Goal: Contribute content: Contribute content

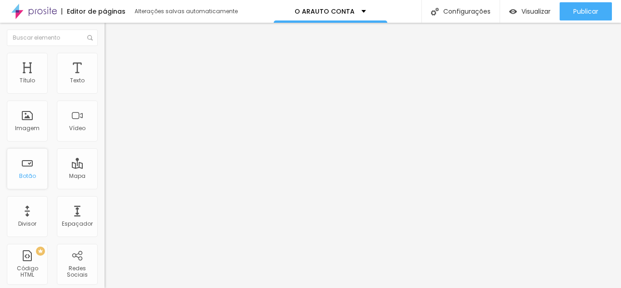
drag, startPoint x: 36, startPoint y: 171, endPoint x: 40, endPoint y: 170, distance: 4.6
click at [36, 171] on div "Botão" at bounding box center [27, 168] width 41 height 41
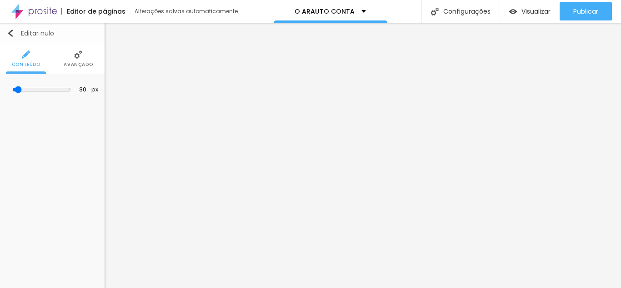
click at [10, 33] on img "button" at bounding box center [10, 33] width 7 height 7
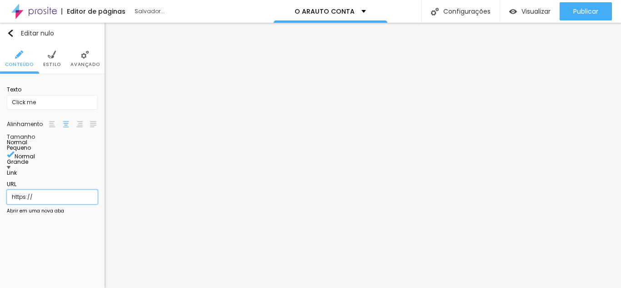
drag, startPoint x: 90, startPoint y: 188, endPoint x: 3, endPoint y: 187, distance: 86.8
click at [3, 187] on div "Texto Click me Alinhamento [GEOGRAPHIC_DATA] Link URL https:// Abrir em uma nov…" at bounding box center [52, 149] width 105 height 150
paste input "[URL][DOMAIN_NAME]"
type input "[URL][DOMAIN_NAME]"
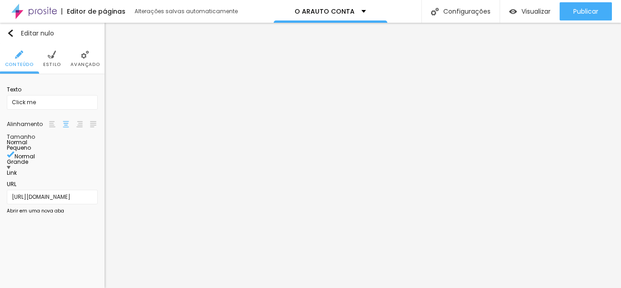
scroll to position [0, 0]
click at [79, 189] on input "[URL][DOMAIN_NAME]" at bounding box center [52, 196] width 91 height 15
paste input "[URL][DOMAIN_NAME]"
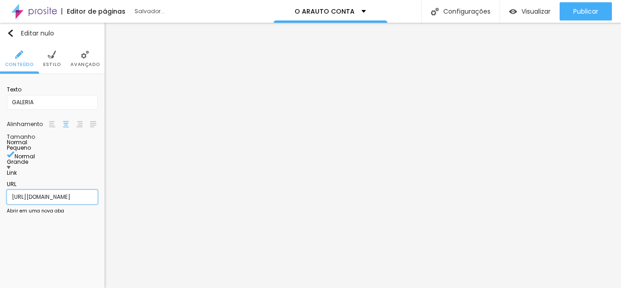
scroll to position [0, 82]
type input "[URL][DOMAIN_NAME]"
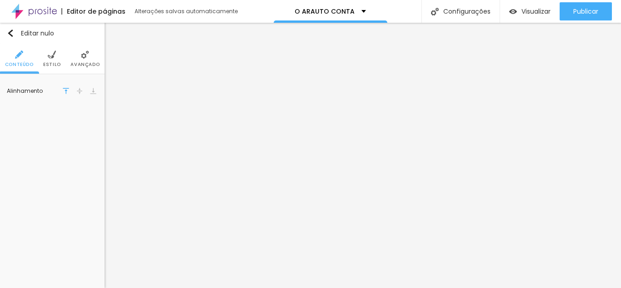
click at [85, 49] on li "Avançado" at bounding box center [84, 59] width 29 height 30
click at [83, 55] on img at bounding box center [85, 54] width 8 height 8
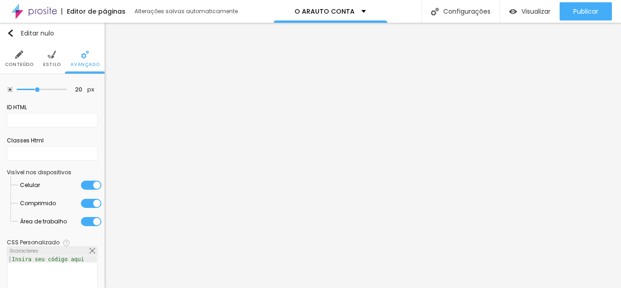
click at [82, 184] on div at bounding box center [91, 184] width 20 height 9
click at [81, 199] on div at bounding box center [91, 203] width 20 height 9
click at [83, 223] on div at bounding box center [91, 221] width 20 height 9
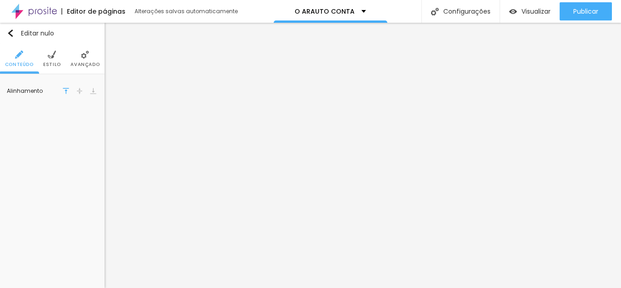
click at [87, 60] on li "Avançado" at bounding box center [84, 59] width 29 height 30
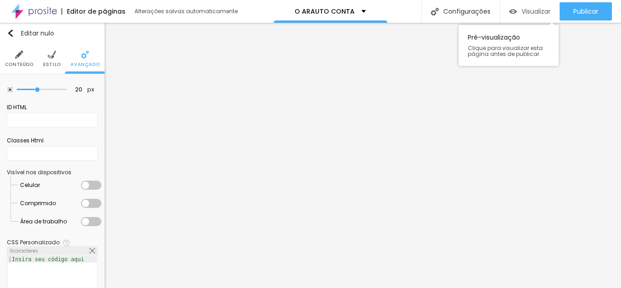
click at [520, 16] on div "Visualizar" at bounding box center [529, 11] width 41 height 18
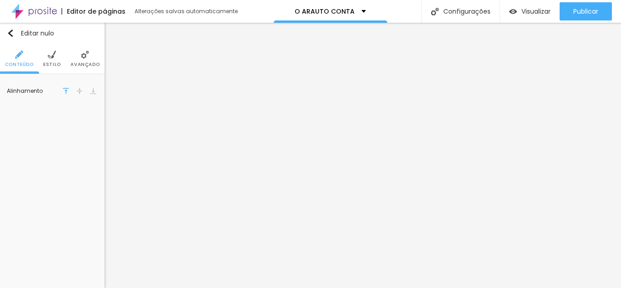
click at [79, 63] on font "Avançado" at bounding box center [84, 64] width 29 height 7
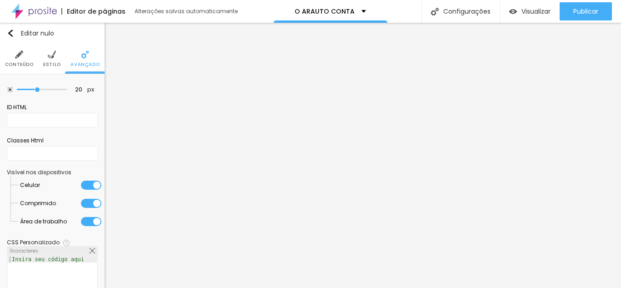
click at [81, 185] on div at bounding box center [91, 184] width 20 height 9
click at [81, 205] on div at bounding box center [91, 203] width 20 height 9
click at [81, 219] on div at bounding box center [91, 221] width 20 height 9
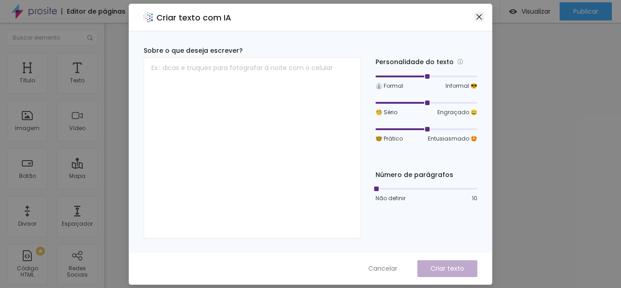
click at [481, 15] on icon "fechar" at bounding box center [478, 16] width 7 height 7
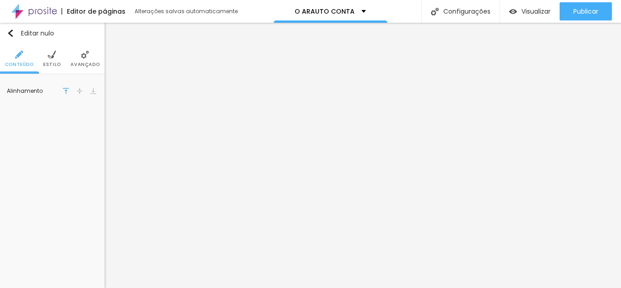
click at [85, 55] on img at bounding box center [85, 54] width 8 height 8
click at [85, 55] on li "Avançado" at bounding box center [84, 59] width 29 height 30
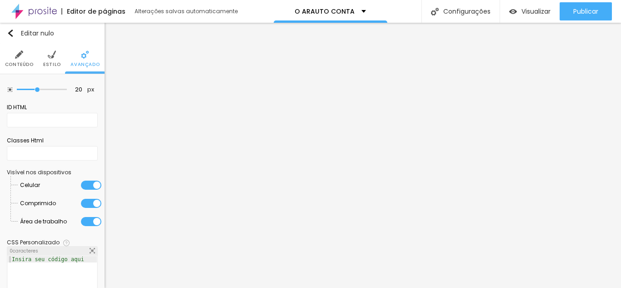
click at [81, 189] on li "Celular" at bounding box center [60, 185] width 81 height 18
click at [82, 187] on div at bounding box center [91, 184] width 20 height 9
click at [81, 204] on div at bounding box center [91, 203] width 20 height 9
click at [81, 221] on div at bounding box center [91, 221] width 20 height 9
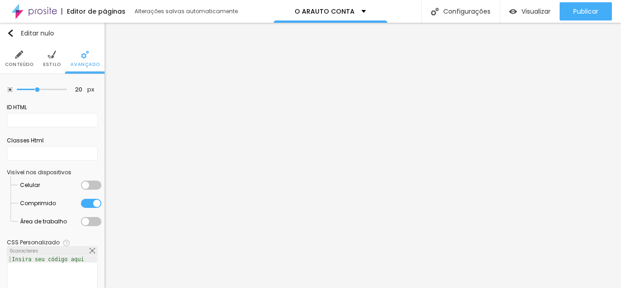
click at [81, 204] on div at bounding box center [91, 203] width 20 height 9
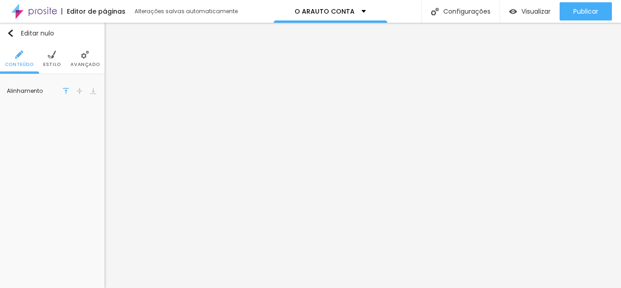
click at [85, 64] on font "Avançado" at bounding box center [84, 64] width 29 height 7
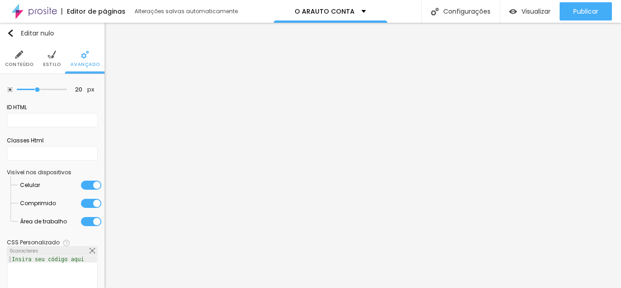
click at [85, 186] on div at bounding box center [91, 184] width 20 height 9
click at [85, 205] on div at bounding box center [91, 203] width 20 height 9
click at [84, 222] on div at bounding box center [91, 221] width 20 height 9
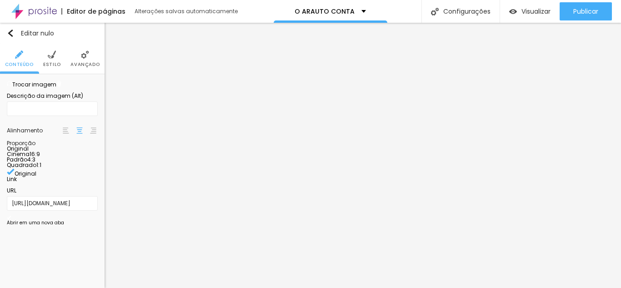
click at [62, 86] on img at bounding box center [58, 83] width 5 height 5
click at [56, 88] on font "Trocar imagem" at bounding box center [34, 84] width 44 height 8
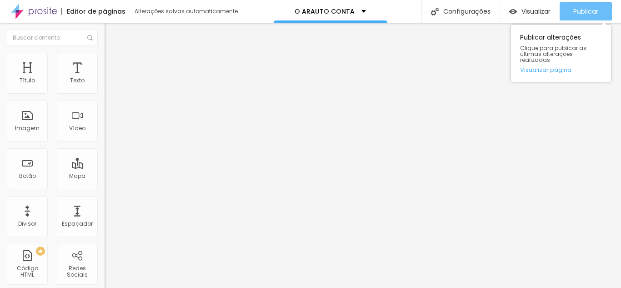
click at [579, 12] on font "Publicar" at bounding box center [585, 11] width 25 height 9
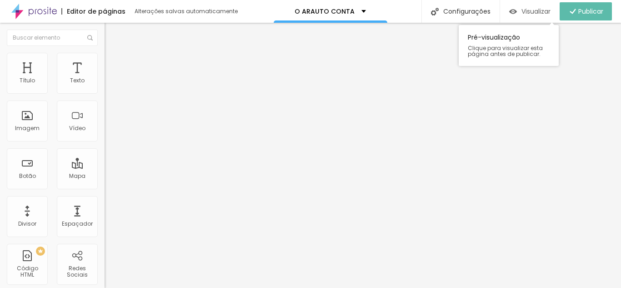
click at [522, 14] on font "Visualizar" at bounding box center [535, 11] width 29 height 9
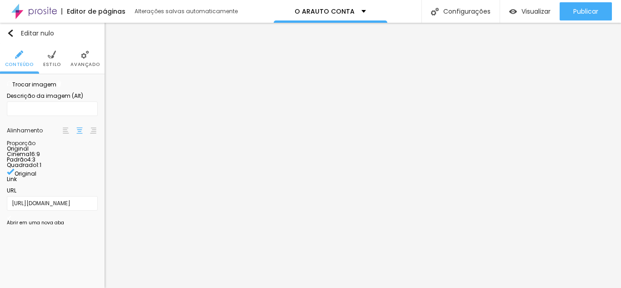
click at [62, 86] on img at bounding box center [58, 83] width 5 height 5
click at [83, 87] on div "Trocar imagem" at bounding box center [52, 84] width 91 height 6
click at [62, 88] on span at bounding box center [58, 84] width 5 height 8
click at [55, 88] on font "Trocar imagem" at bounding box center [34, 84] width 44 height 8
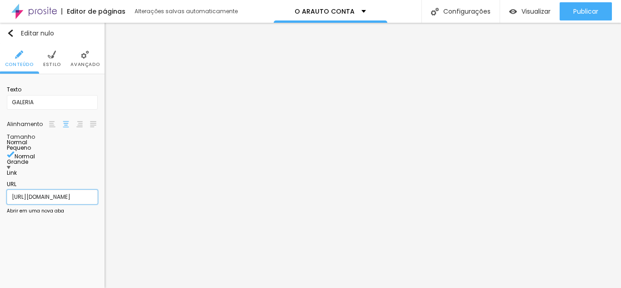
click at [57, 190] on input "[URL][DOMAIN_NAME]" at bounding box center [52, 196] width 91 height 15
paste input "[URL][DOMAIN_NAME]"
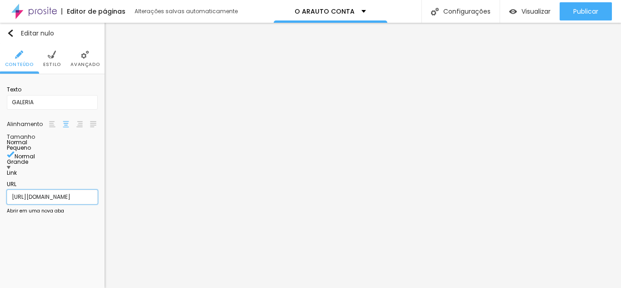
scroll to position [0, 82]
type input "[URL][DOMAIN_NAME]"
click at [12, 209] on div at bounding box center [52, 209] width 91 height 0
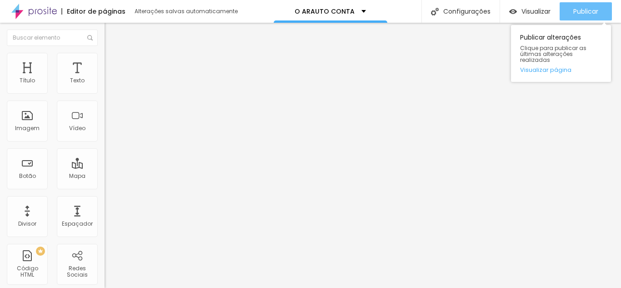
click at [578, 10] on font "Publicar" at bounding box center [585, 11] width 25 height 9
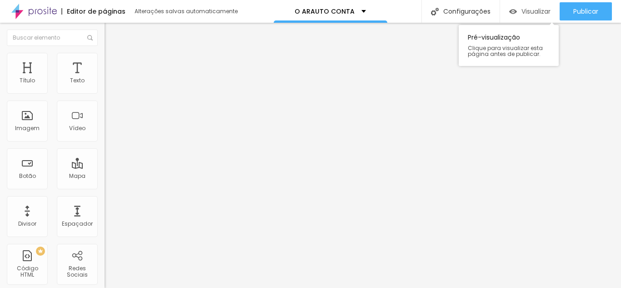
click at [533, 11] on font "Visualizar" at bounding box center [535, 11] width 29 height 9
click at [535, 12] on font "Visualizar" at bounding box center [535, 11] width 29 height 9
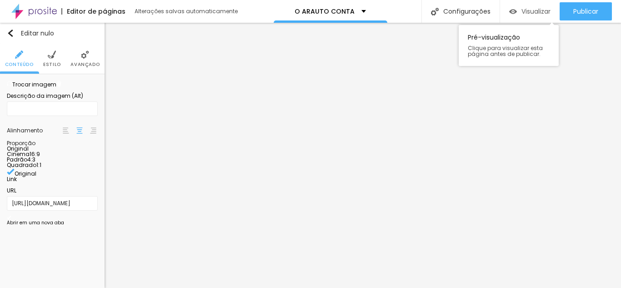
click at [535, 5] on div "Visualizar" at bounding box center [529, 11] width 41 height 18
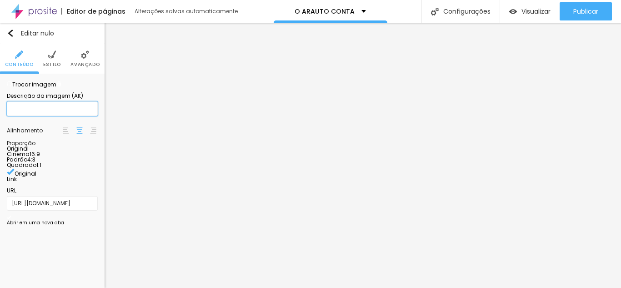
click at [64, 116] on input "text" at bounding box center [52, 108] width 91 height 15
click at [64, 87] on div "Trocar imagem" at bounding box center [52, 84] width 91 height 6
click at [74, 57] on li "Avançado" at bounding box center [84, 59] width 29 height 30
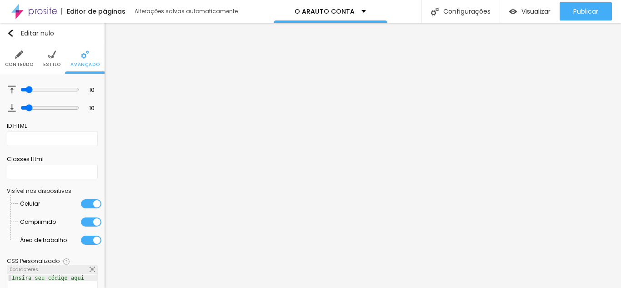
click at [49, 66] on font "Estilo" at bounding box center [52, 64] width 18 height 7
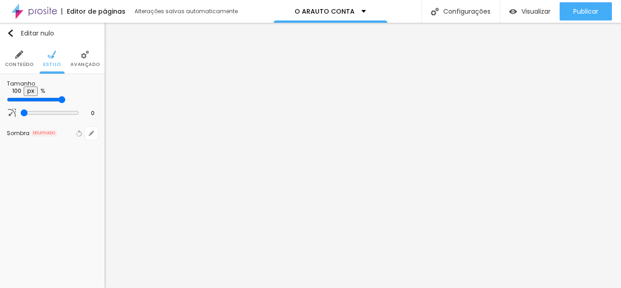
click at [18, 57] on img at bounding box center [19, 54] width 8 height 8
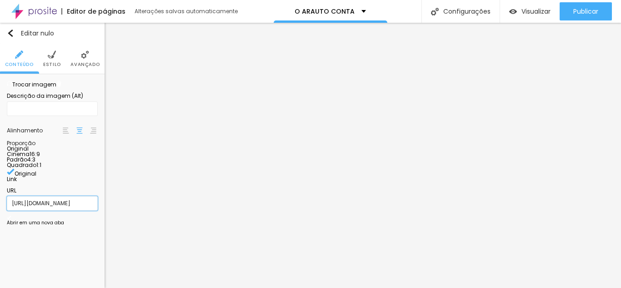
click at [63, 210] on input "[URL][DOMAIN_NAME]" at bounding box center [52, 203] width 91 height 15
click at [80, 210] on input "[URL][DOMAIN_NAME]" at bounding box center [52, 203] width 91 height 15
click at [90, 210] on input "[URL][DOMAIN_NAME]" at bounding box center [52, 203] width 91 height 15
click at [83, 210] on input "[URL][DOMAIN_NAME]" at bounding box center [52, 203] width 91 height 15
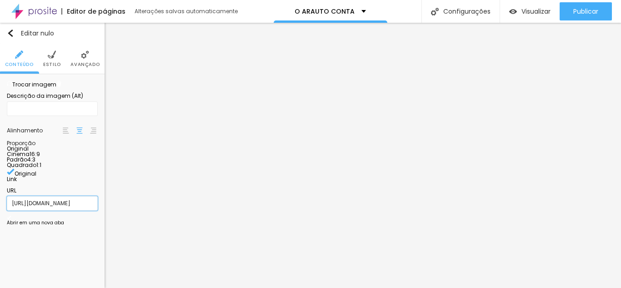
click at [83, 210] on input "[URL][DOMAIN_NAME]" at bounding box center [52, 203] width 91 height 15
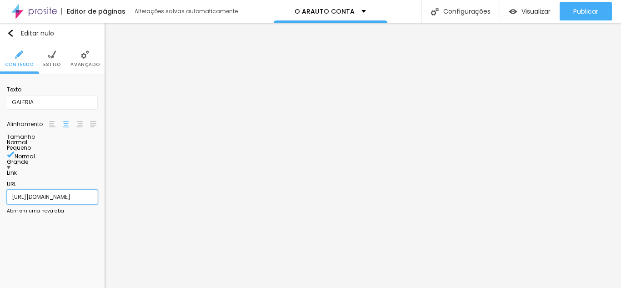
click at [92, 192] on input "[URL][DOMAIN_NAME]" at bounding box center [52, 196] width 91 height 15
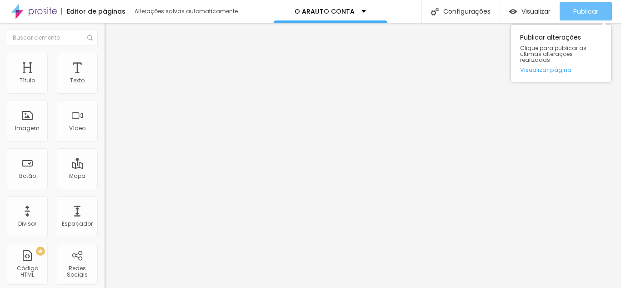
click at [582, 9] on font "Publicar" at bounding box center [585, 11] width 25 height 9
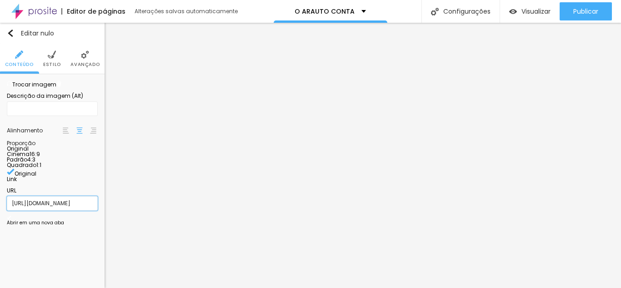
click at [75, 210] on input "[URL][DOMAIN_NAME]" at bounding box center [52, 203] width 91 height 15
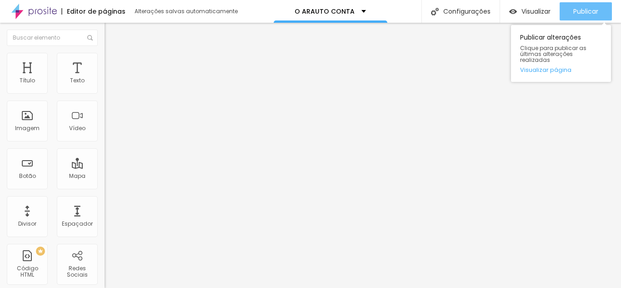
click at [567, 11] on button "Publicar" at bounding box center [585, 11] width 52 height 18
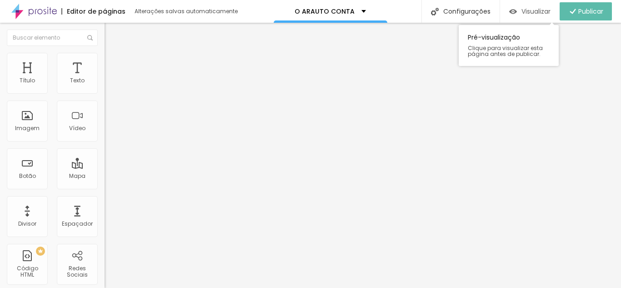
click at [534, 11] on font "Visualizar" at bounding box center [535, 11] width 29 height 9
